Goal: Information Seeking & Learning: Compare options

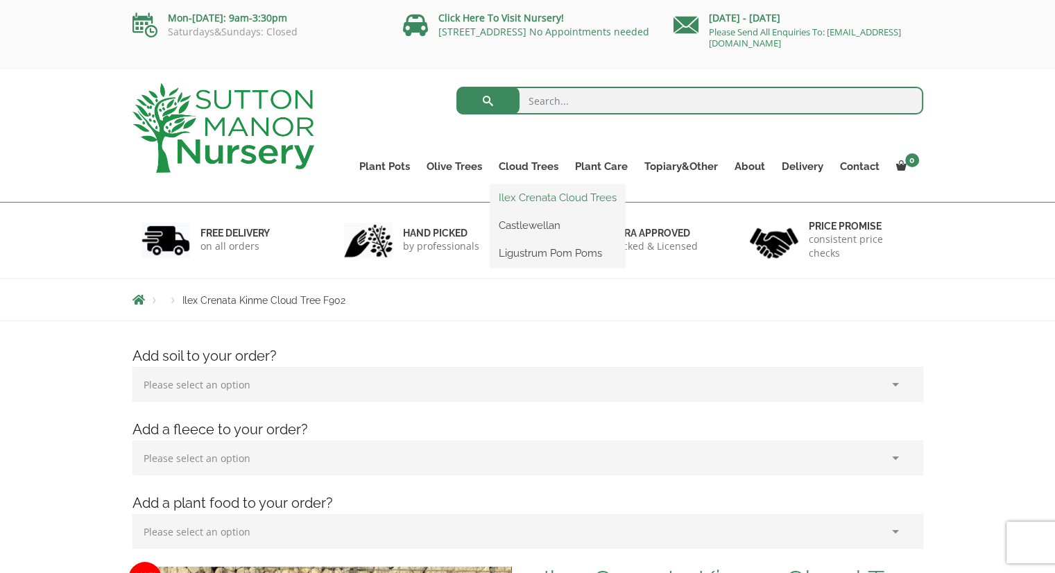
click at [541, 200] on link "Ilex Crenata Cloud Trees" at bounding box center [557, 197] width 135 height 21
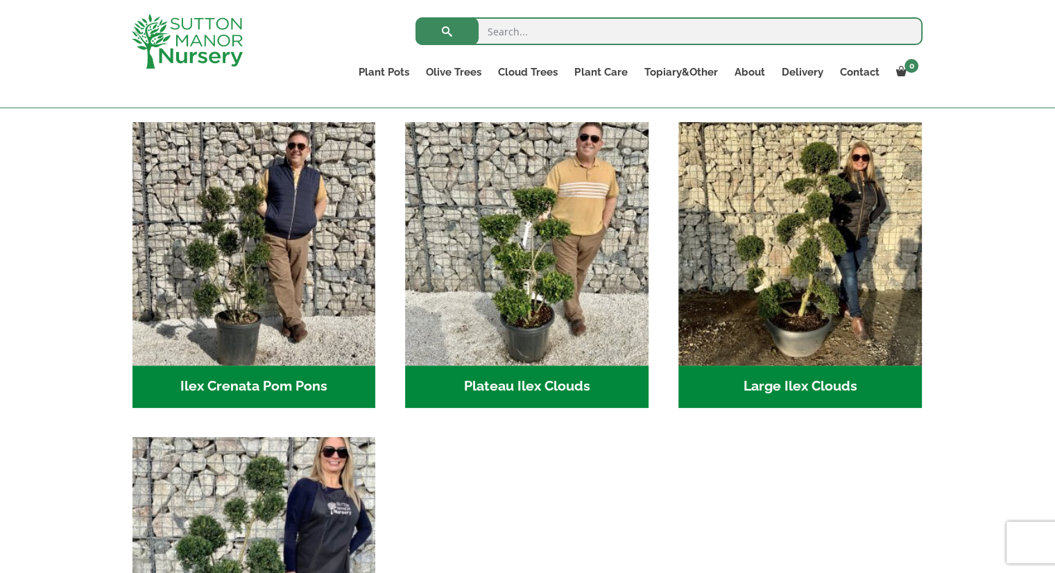
scroll to position [208, 0]
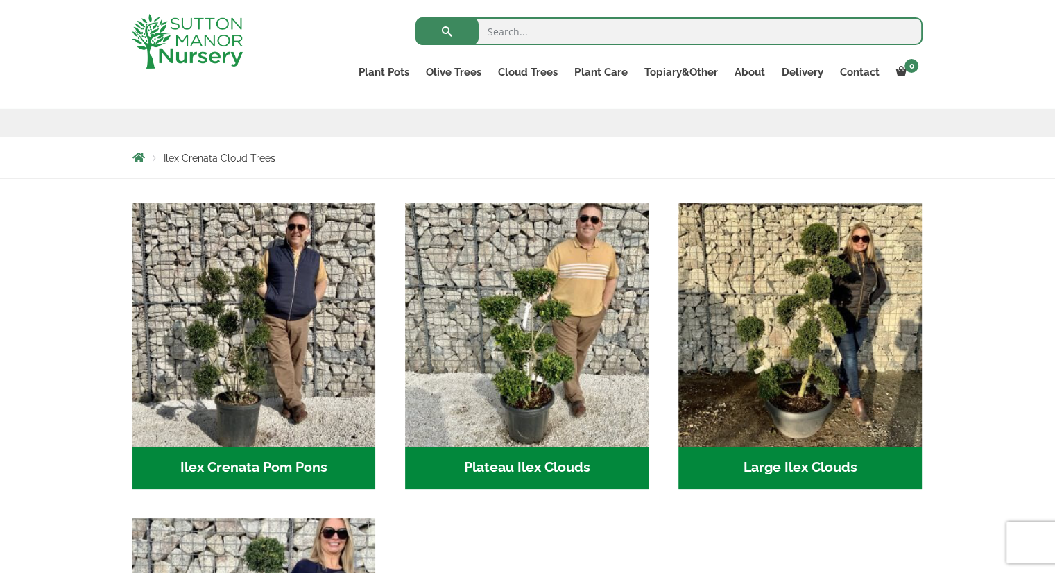
drag, startPoint x: 264, startPoint y: 360, endPoint x: 492, endPoint y: 539, distance: 290.0
click at [492, 539] on ul "Ilex Crenata Pom Pons (49) Plateau Ilex Clouds (6) Large Ilex Clouds (32) Small…" at bounding box center [527, 518] width 791 height 630
drag, startPoint x: 493, startPoint y: 395, endPoint x: 511, endPoint y: 562, distance: 168.2
click at [511, 562] on ul "Ilex Crenata Pom Pons (49) Plateau Ilex Clouds (6) Large Ilex Clouds (32) Small…" at bounding box center [527, 518] width 791 height 630
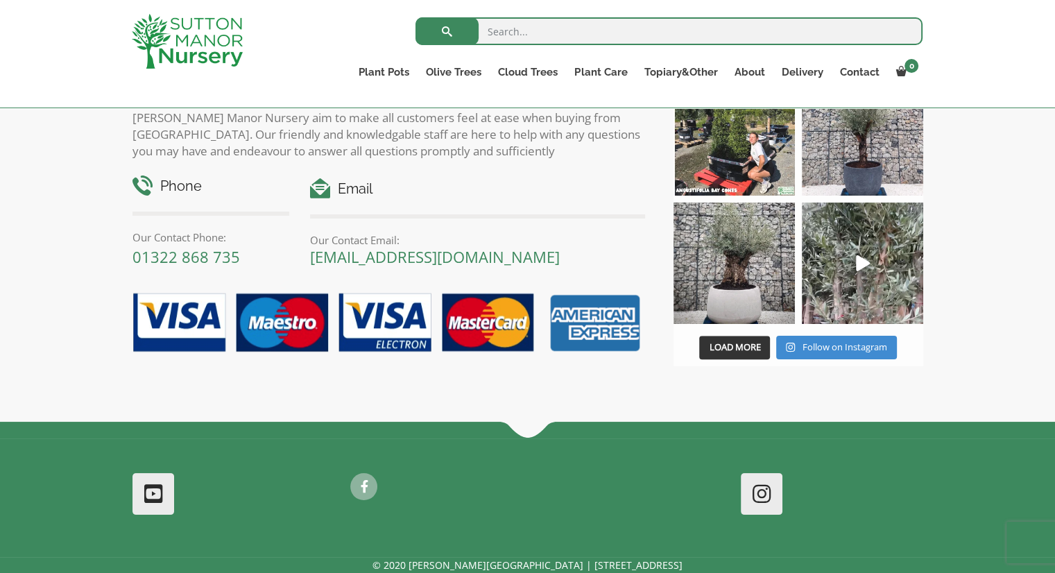
scroll to position [1162, 0]
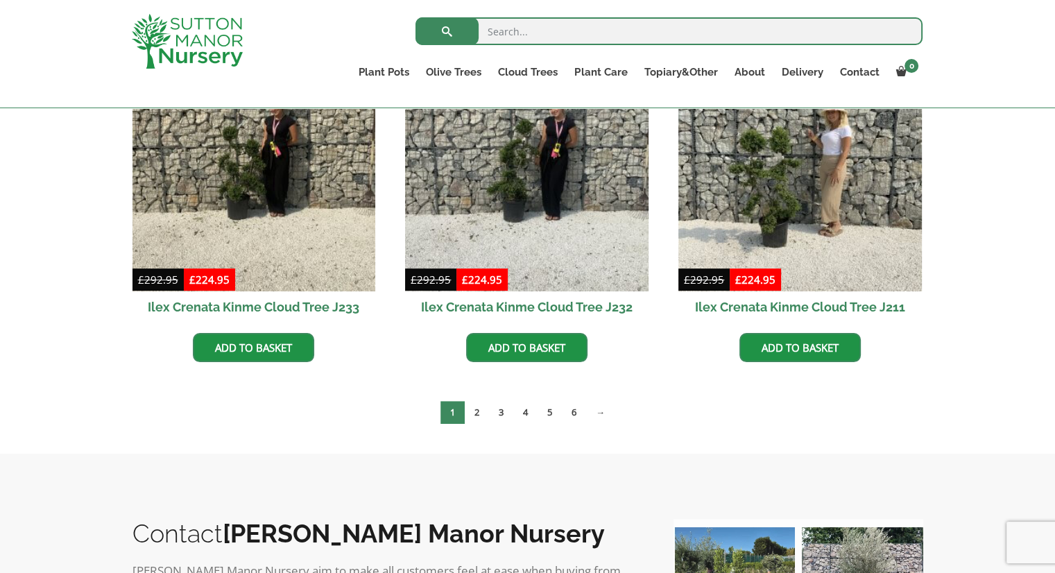
scroll to position [416, 0]
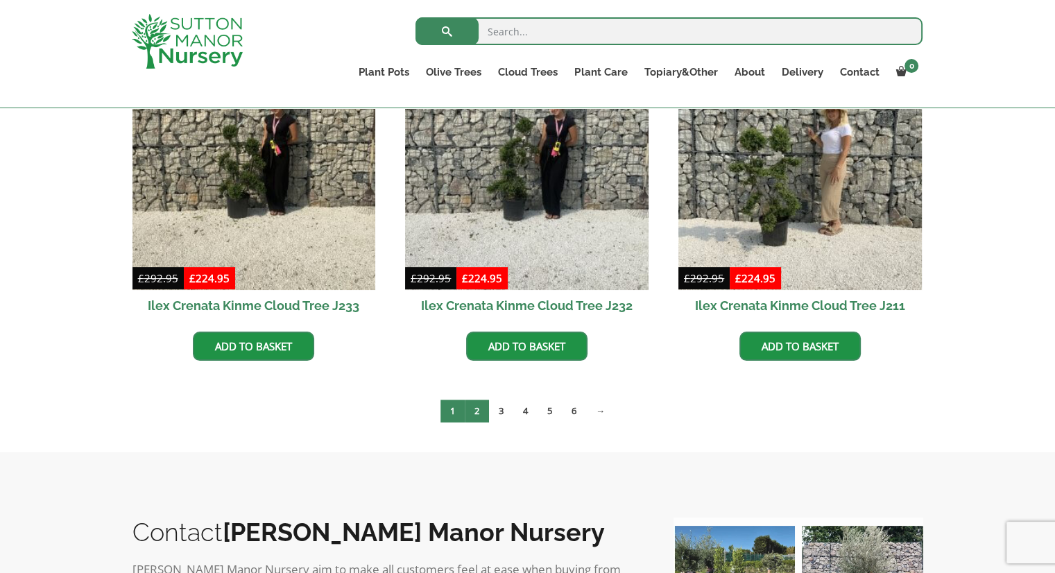
click at [480, 411] on link "2" at bounding box center [477, 411] width 24 height 23
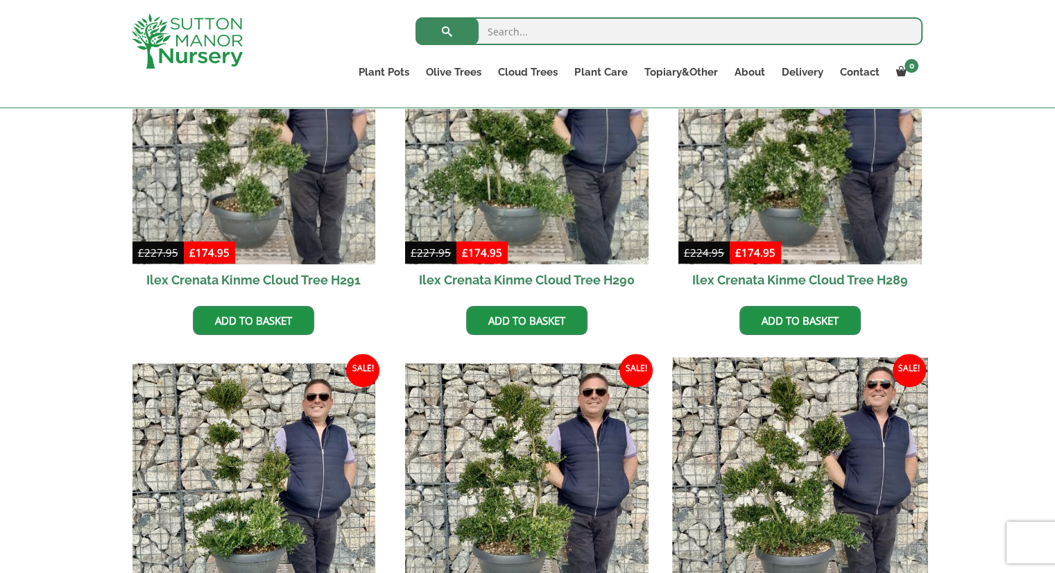
scroll to position [555, 0]
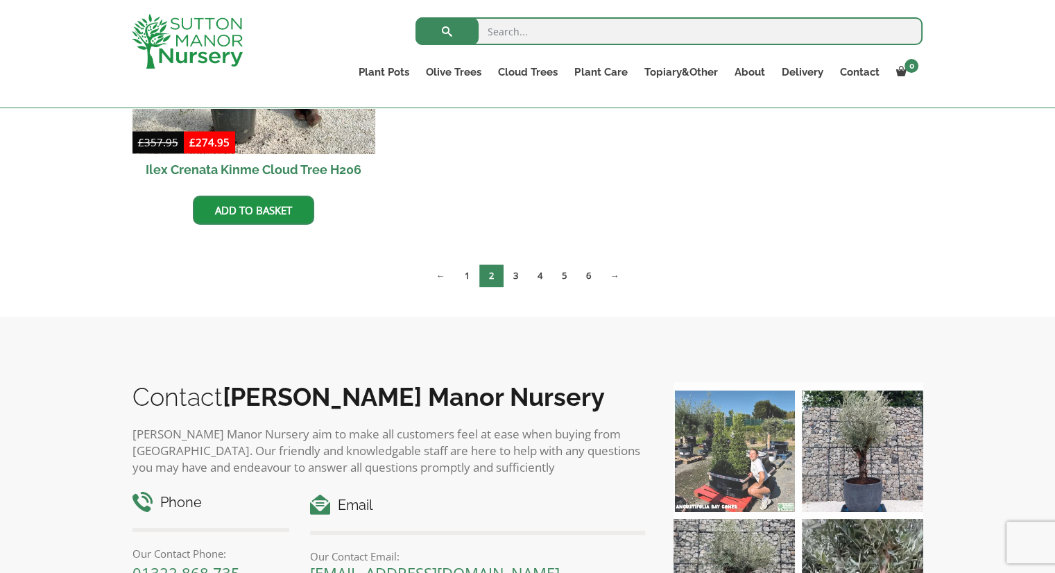
scroll to position [1249, 0]
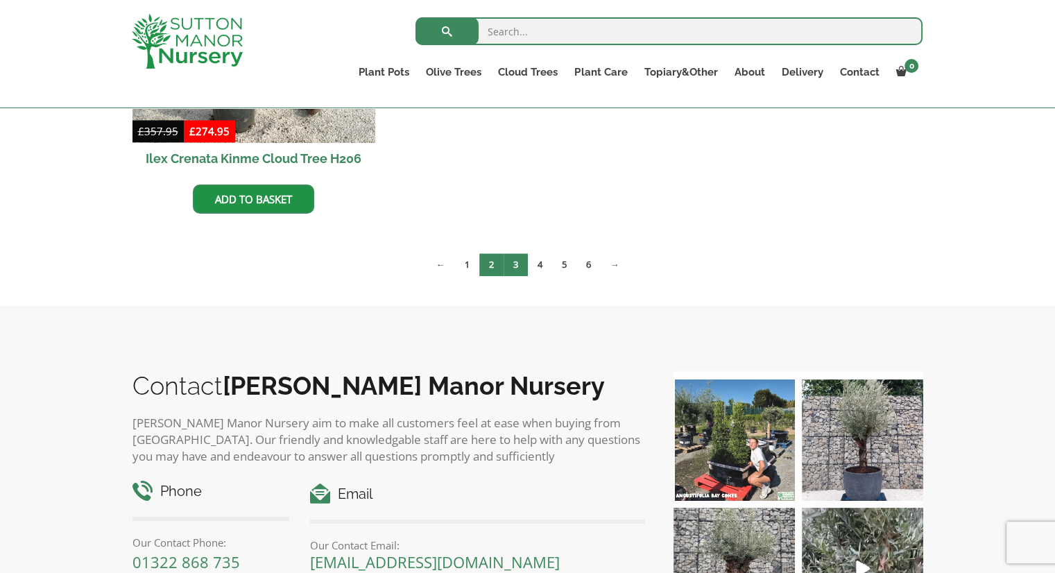
drag, startPoint x: 511, startPoint y: 264, endPoint x: 519, endPoint y: 272, distance: 11.3
click at [511, 264] on link "3" at bounding box center [516, 264] width 24 height 23
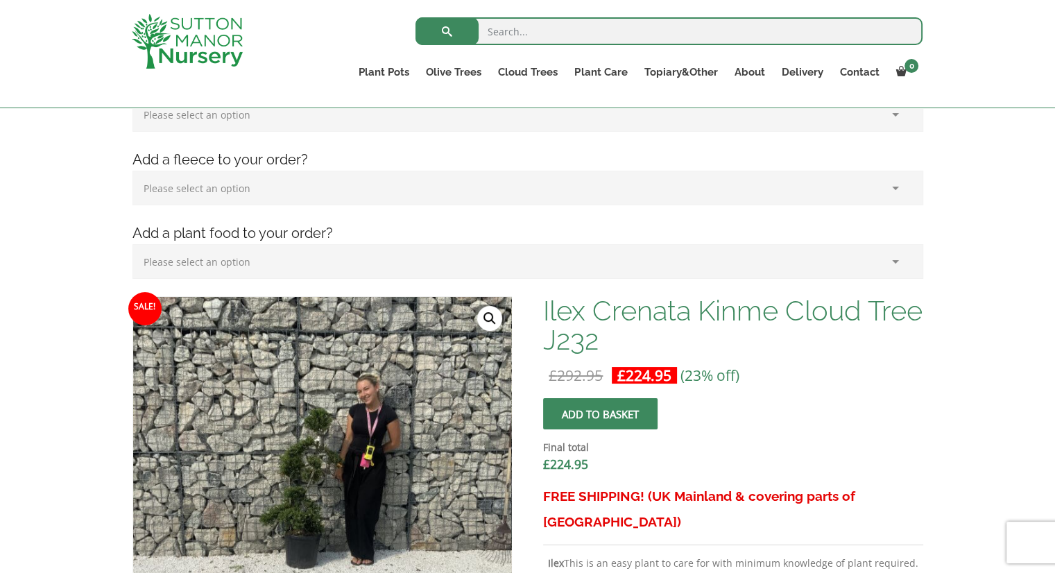
scroll to position [277, 0]
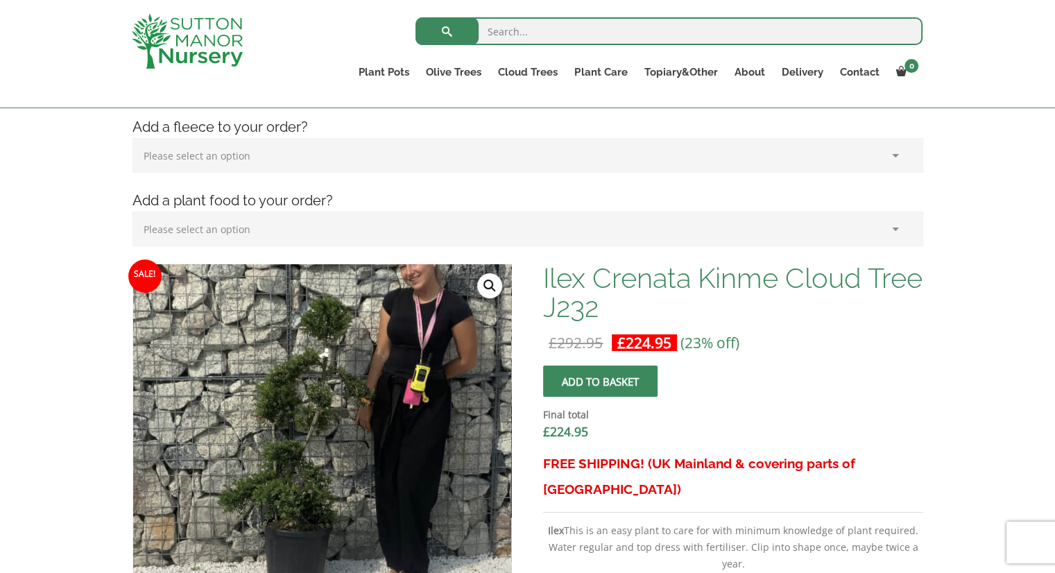
click at [302, 470] on img at bounding box center [334, 440] width 694 height 694
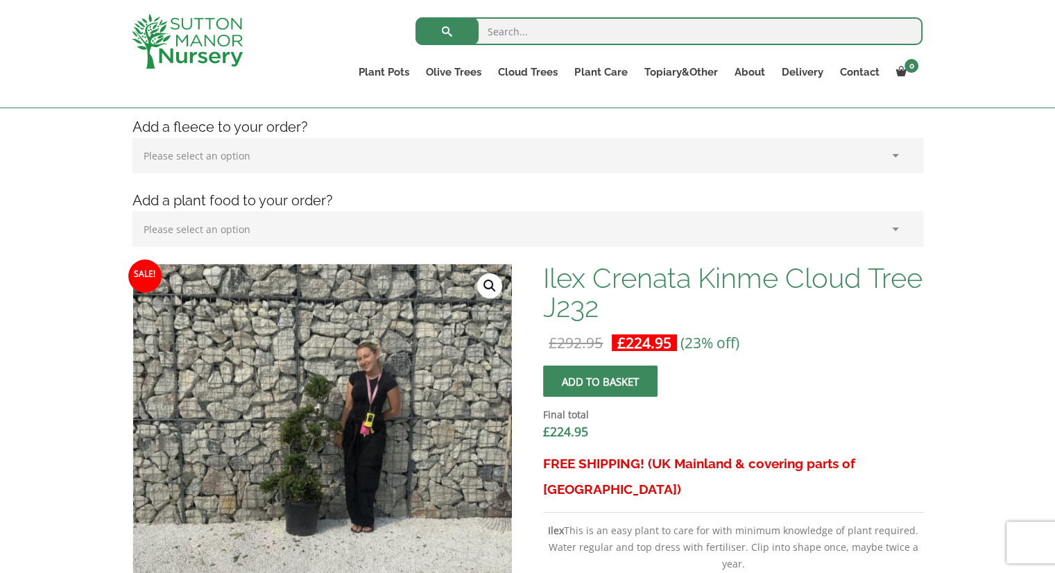
click at [488, 286] on link "🔍" at bounding box center [489, 285] width 25 height 25
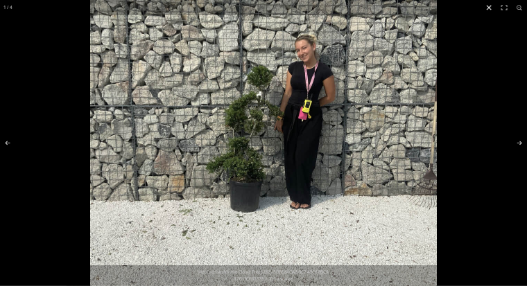
scroll to position [316, 0]
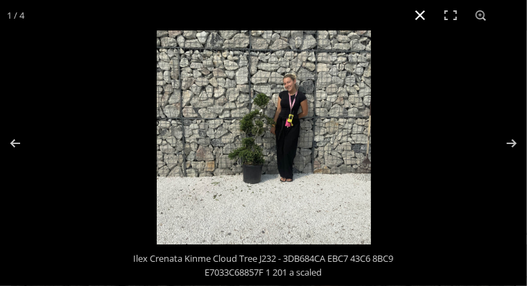
click at [423, 17] on button "Close (Esc)" at bounding box center [420, 15] width 31 height 31
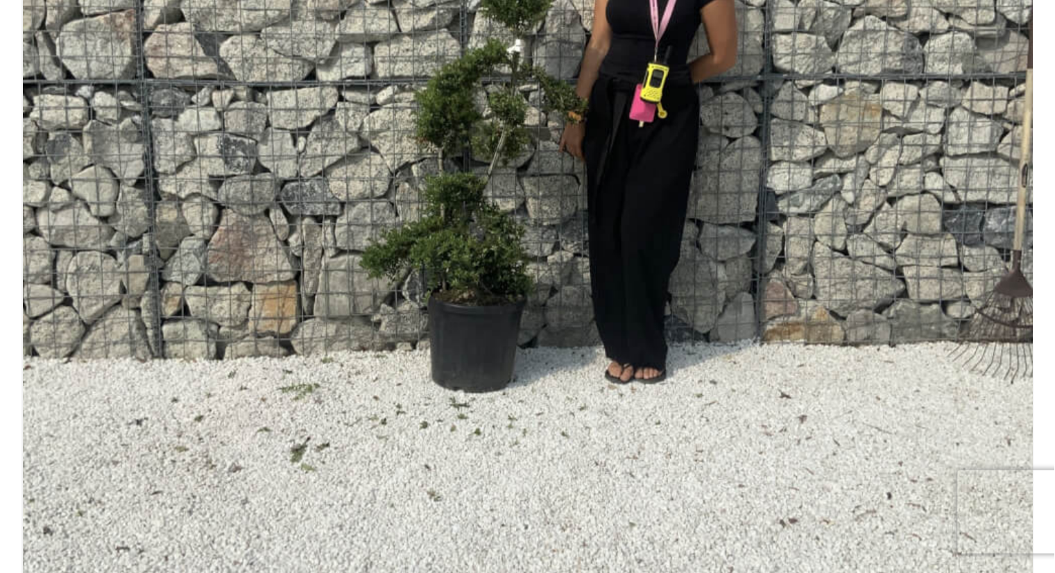
scroll to position [583, 0]
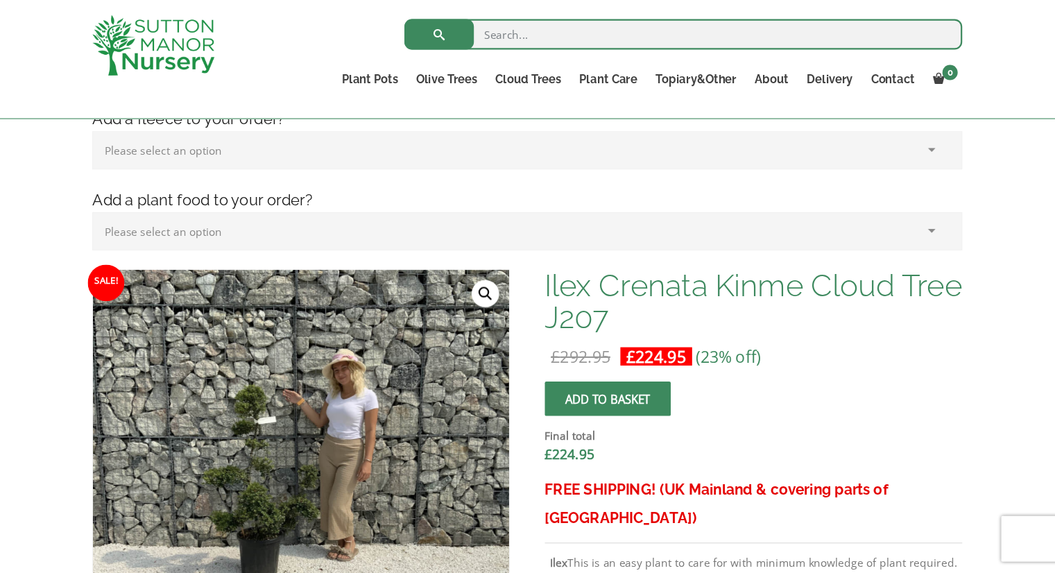
scroll to position [297, 0]
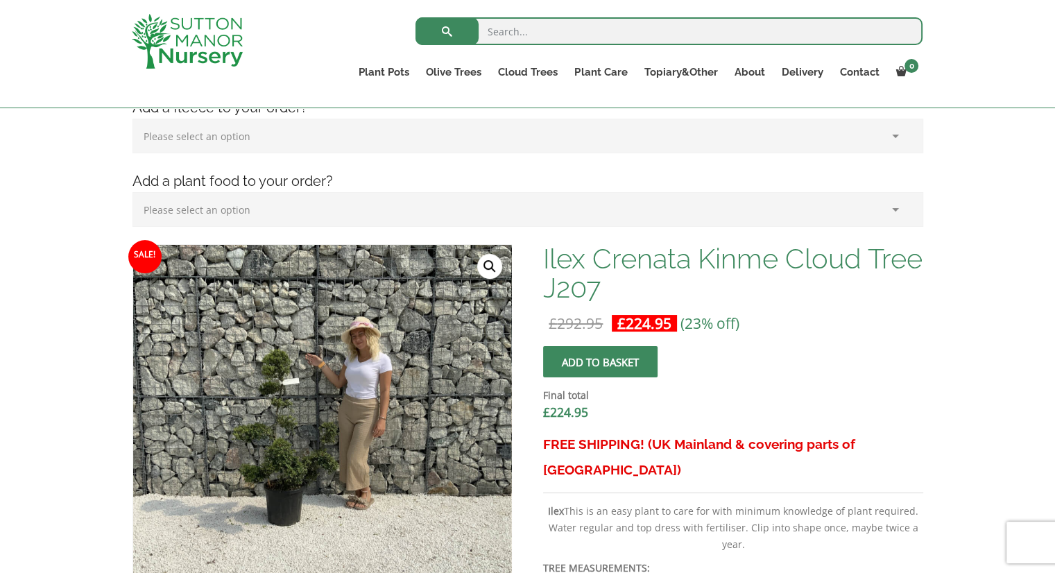
click at [488, 264] on link "🔍" at bounding box center [489, 266] width 25 height 25
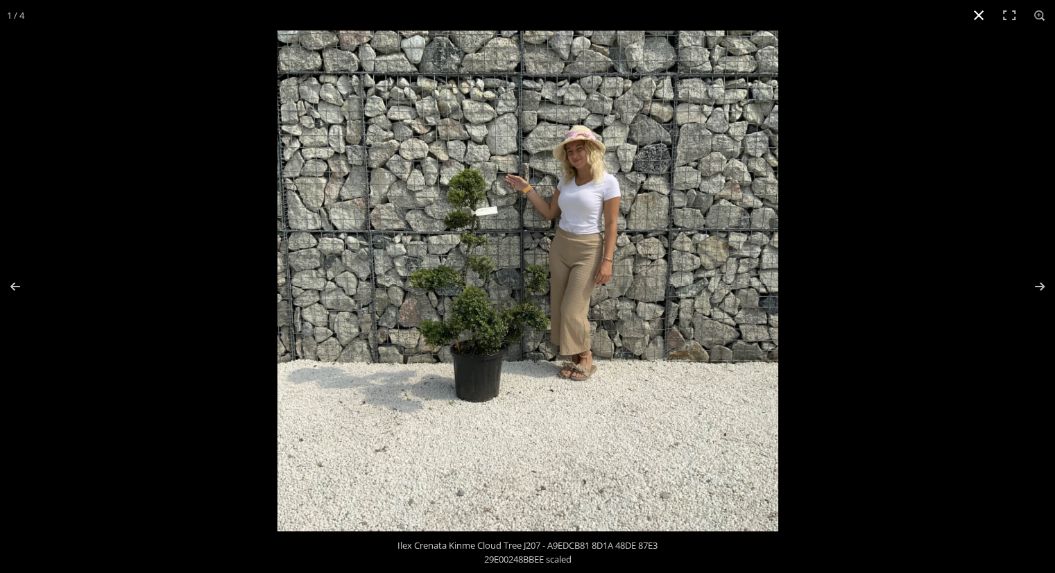
click at [976, 9] on button "Close (Esc)" at bounding box center [979, 15] width 31 height 31
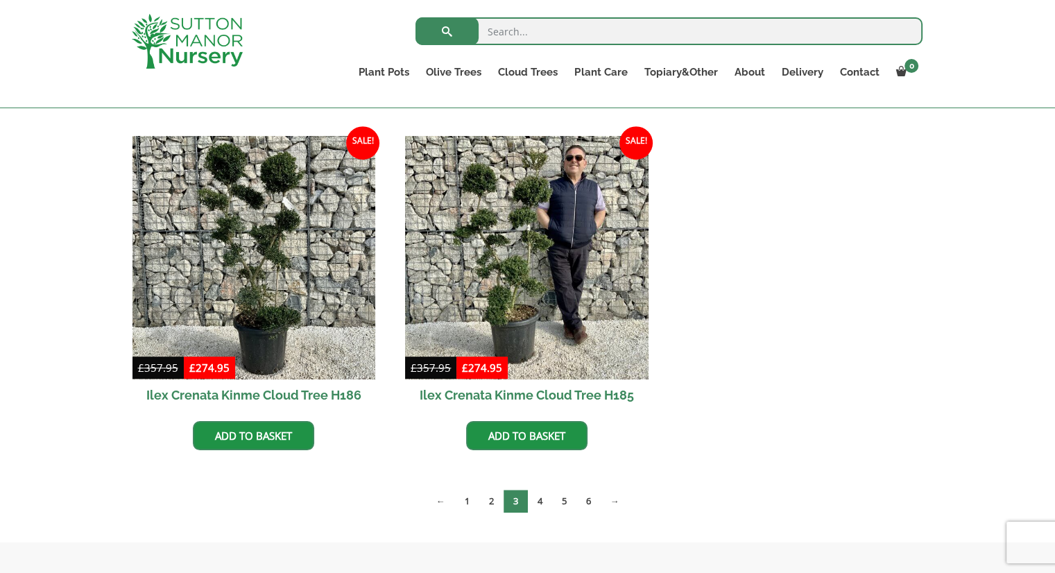
scroll to position [694, 0]
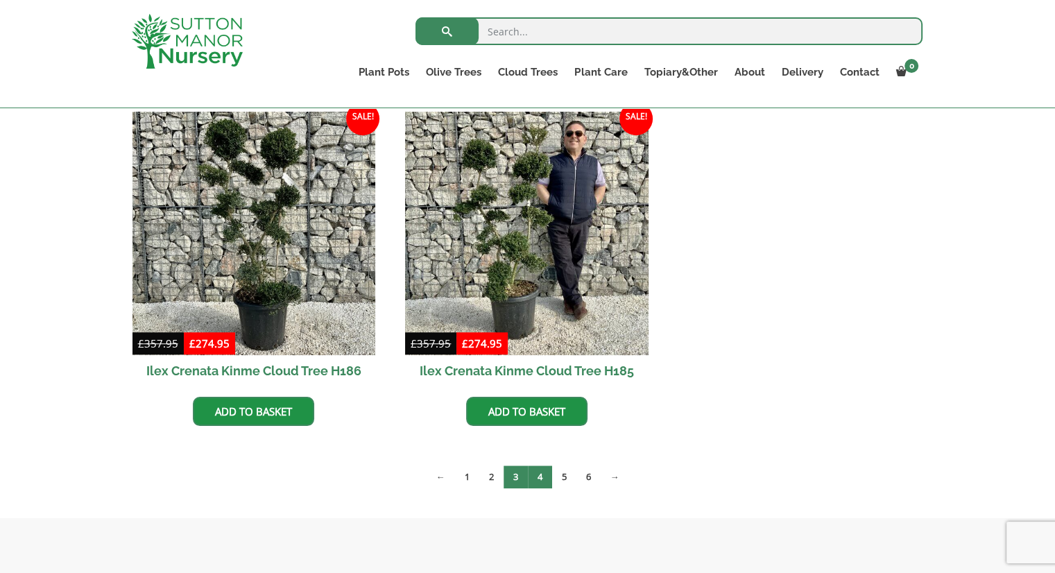
click at [539, 477] on link "4" at bounding box center [540, 476] width 24 height 23
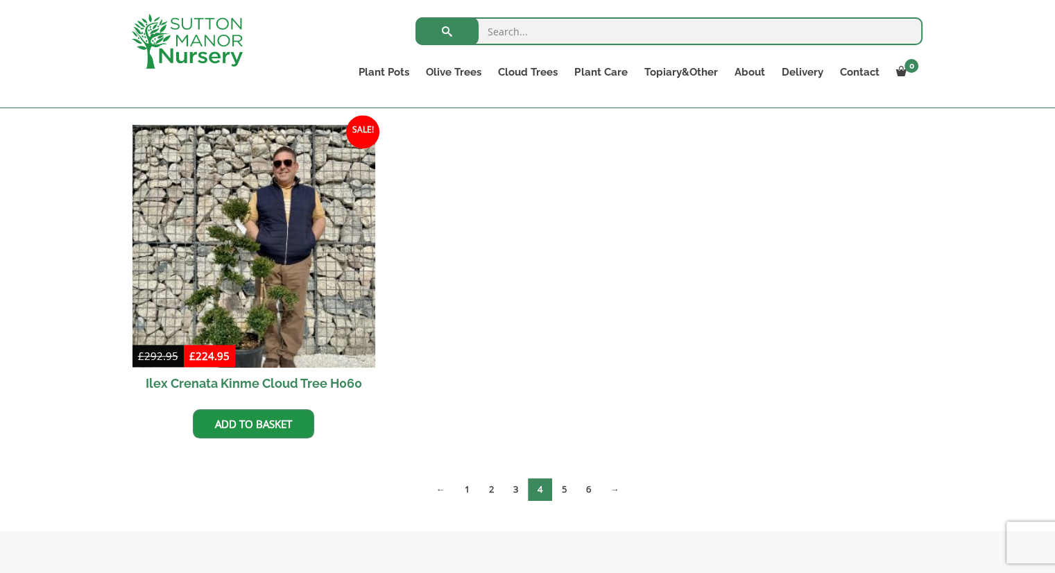
scroll to position [1110, 0]
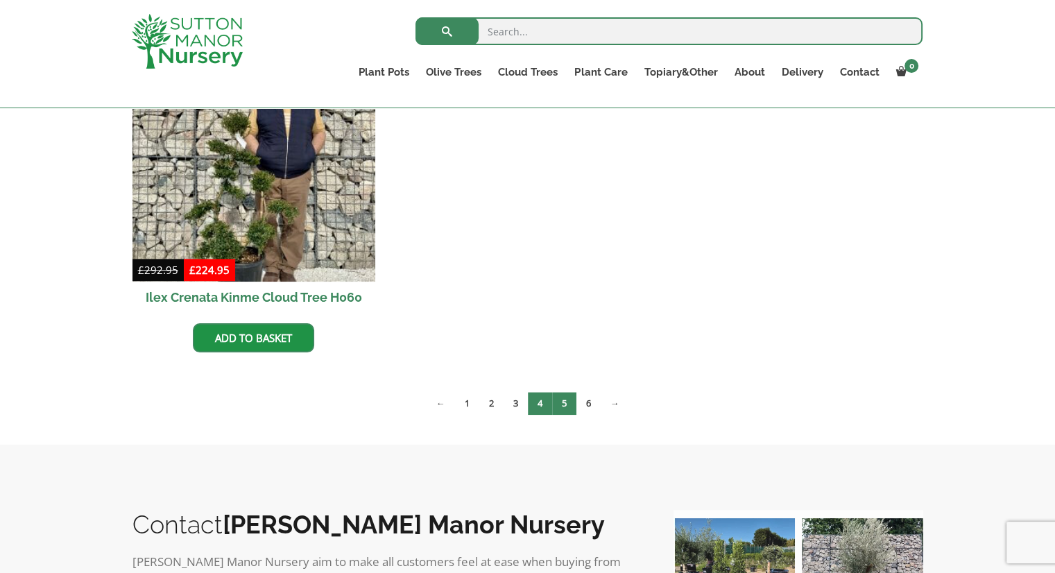
click at [567, 397] on link "5" at bounding box center [564, 403] width 24 height 23
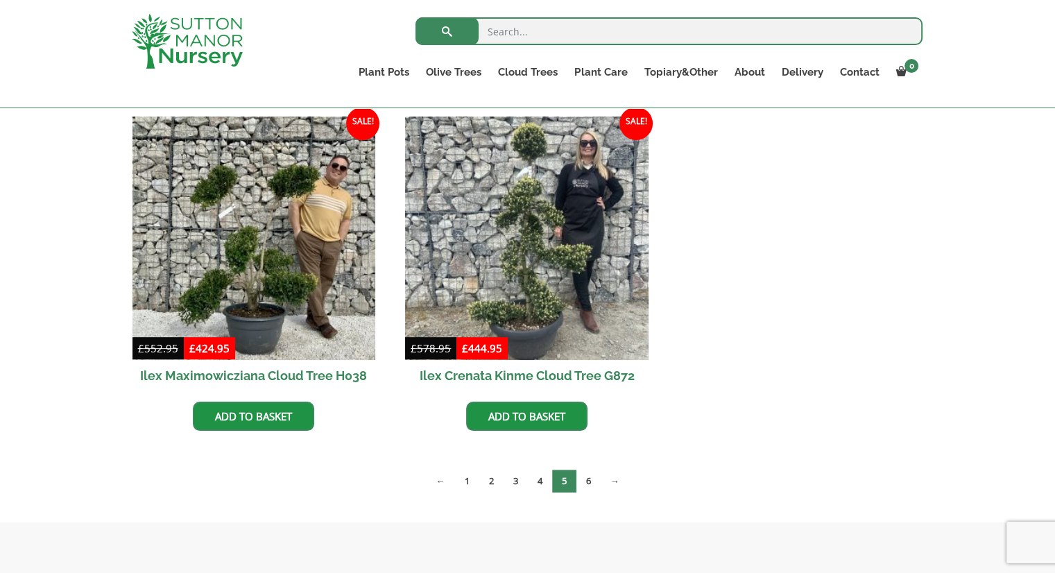
scroll to position [347, 0]
click at [585, 478] on link "6" at bounding box center [588, 480] width 24 height 23
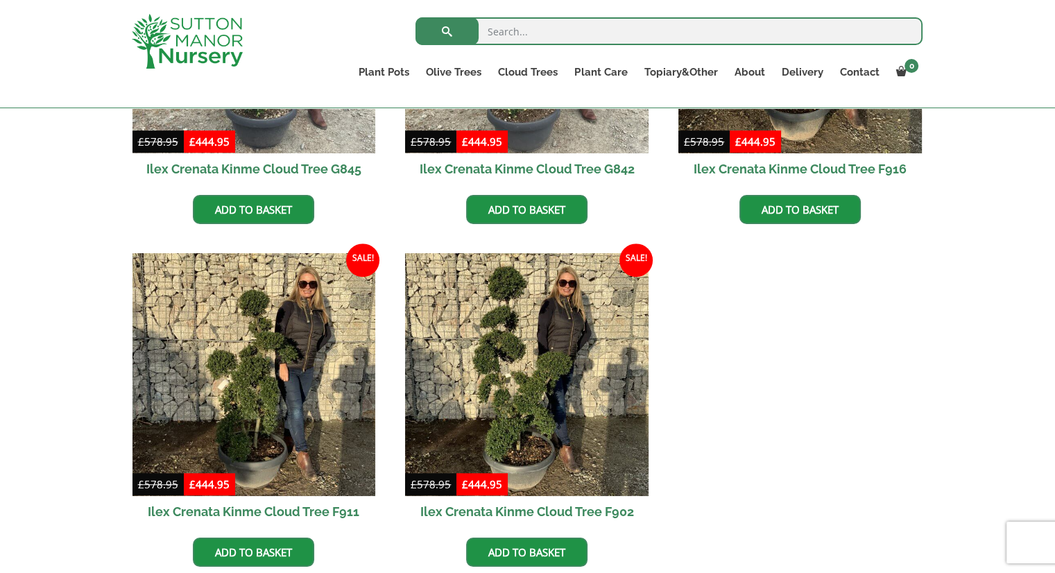
scroll to position [902, 0]
